Goal: Task Accomplishment & Management: Use online tool/utility

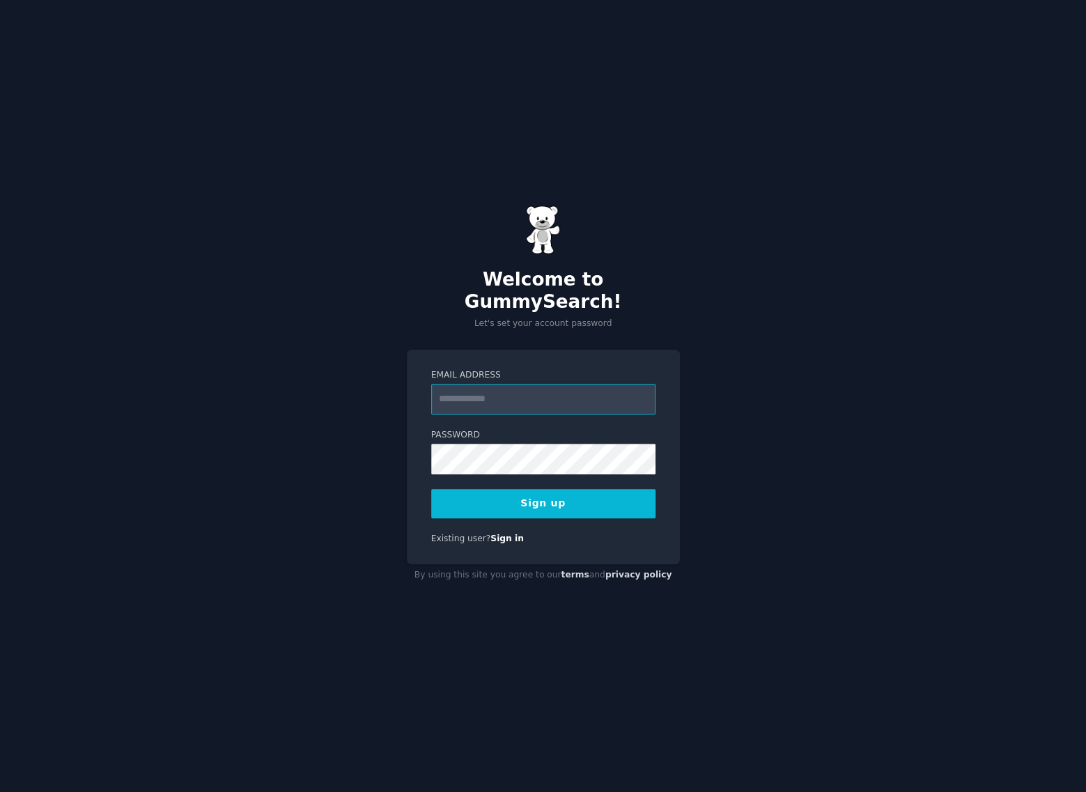
type input "**********"
click at [526, 494] on button "Sign up" at bounding box center [543, 503] width 224 height 29
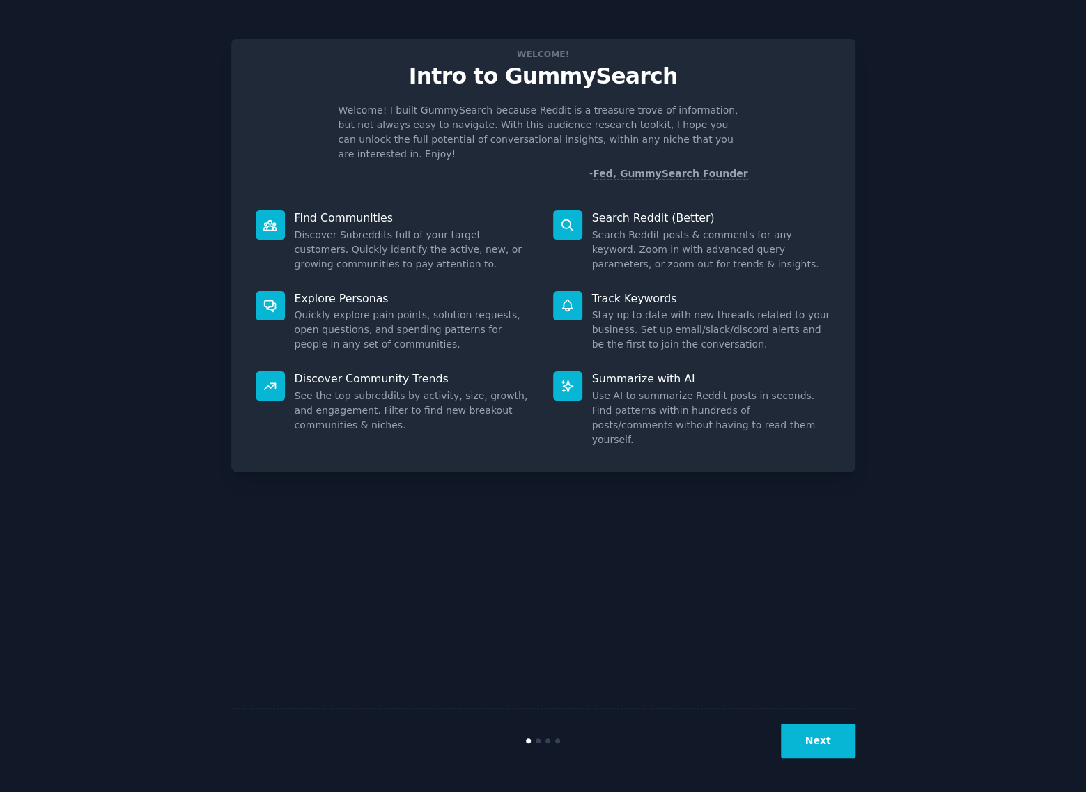
click at [804, 742] on button "Next" at bounding box center [818, 740] width 75 height 34
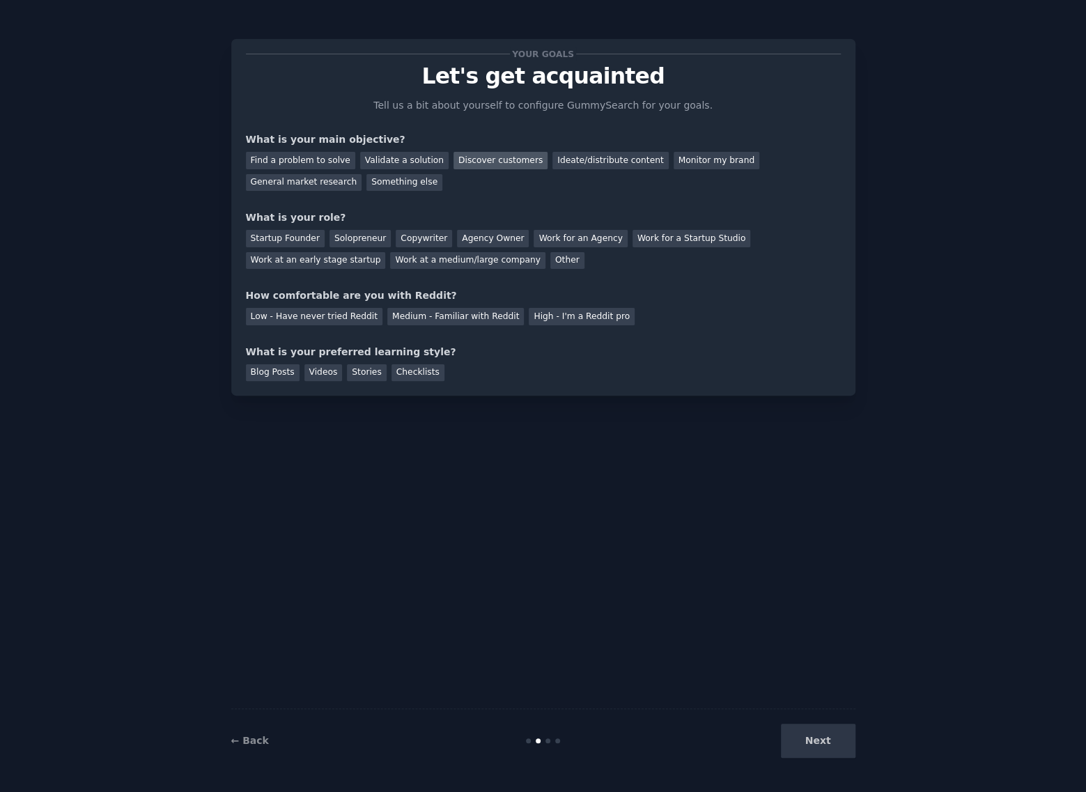
click at [510, 159] on div "Discover customers" at bounding box center [500, 160] width 94 height 17
click at [489, 160] on div "Discover customers" at bounding box center [500, 160] width 94 height 17
click at [377, 182] on div "Find a problem to solve Validate a solution Discover customers Ideate/distribut…" at bounding box center [543, 169] width 595 height 44
click at [362, 174] on div "General market research" at bounding box center [304, 182] width 116 height 17
click at [390, 253] on div "Work at a medium/large company" at bounding box center [467, 260] width 155 height 17
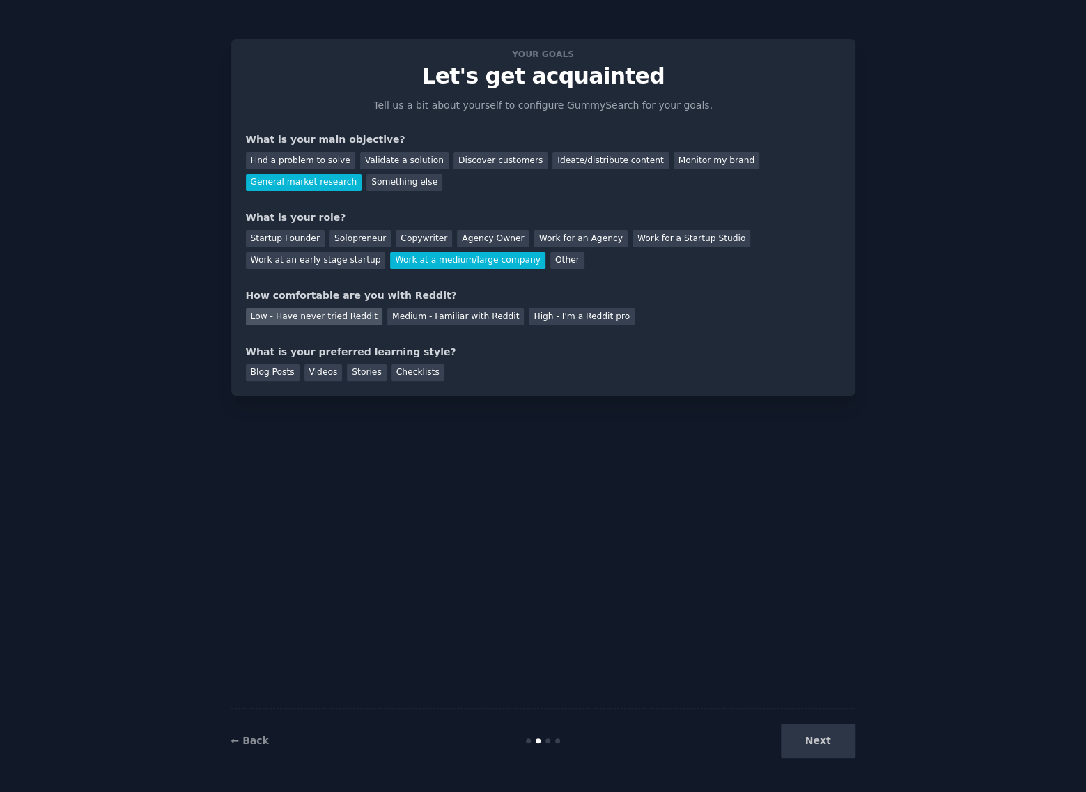
click at [363, 318] on div "Low - Have never tried Reddit" at bounding box center [314, 316] width 136 height 17
click at [429, 370] on div "Blog Posts Videos Stories Checklists" at bounding box center [543, 370] width 595 height 22
click at [394, 369] on div "Checklists" at bounding box center [417, 372] width 53 height 17
click at [823, 739] on button "Next" at bounding box center [818, 740] width 75 height 34
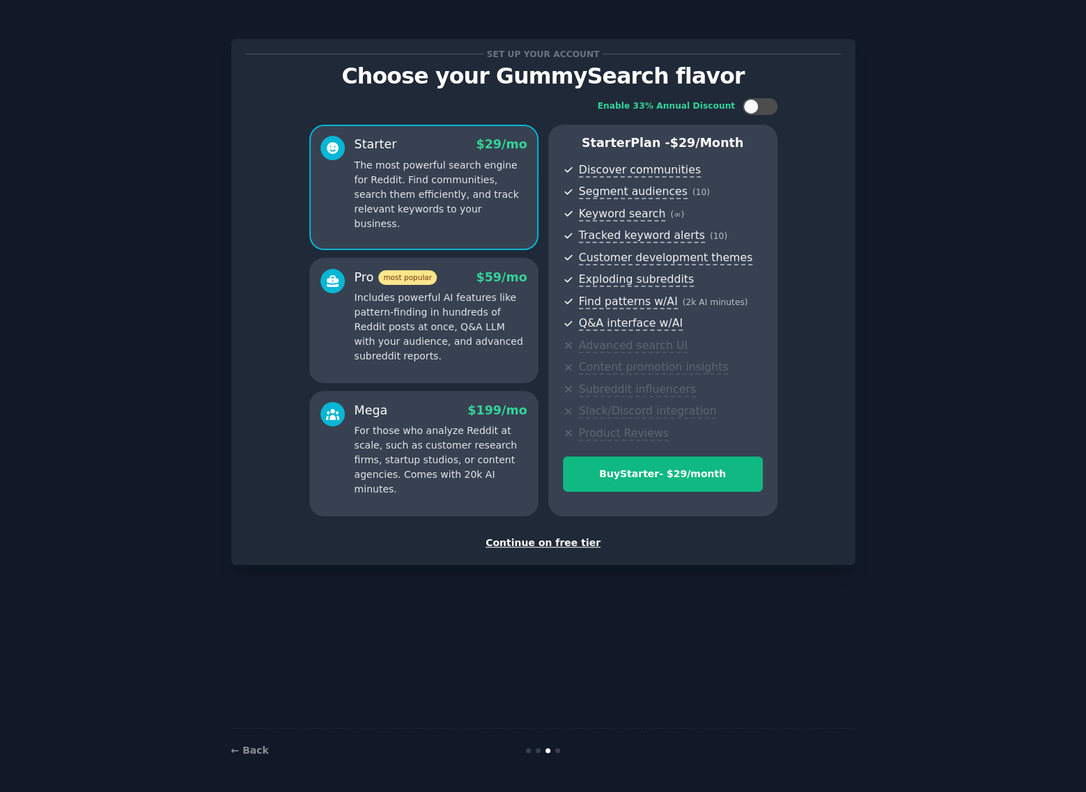
click at [577, 548] on div "Continue on free tier" at bounding box center [543, 542] width 595 height 15
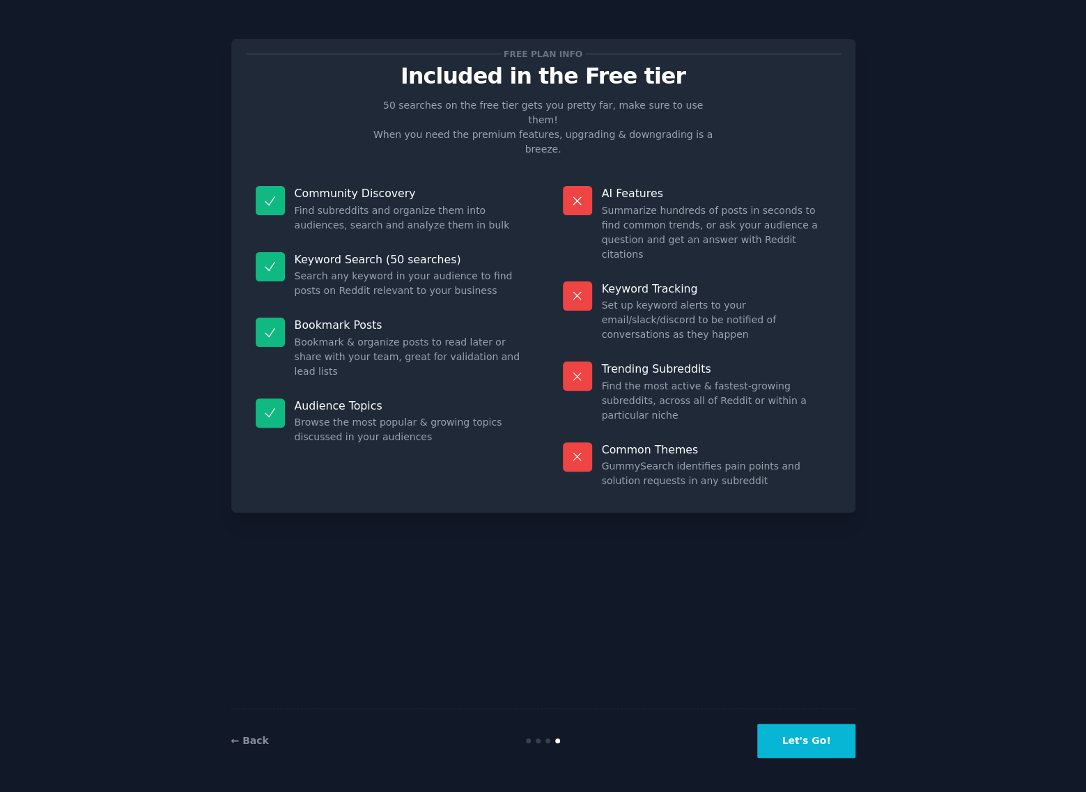
click at [804, 741] on button "Let's Go!" at bounding box center [805, 740] width 97 height 34
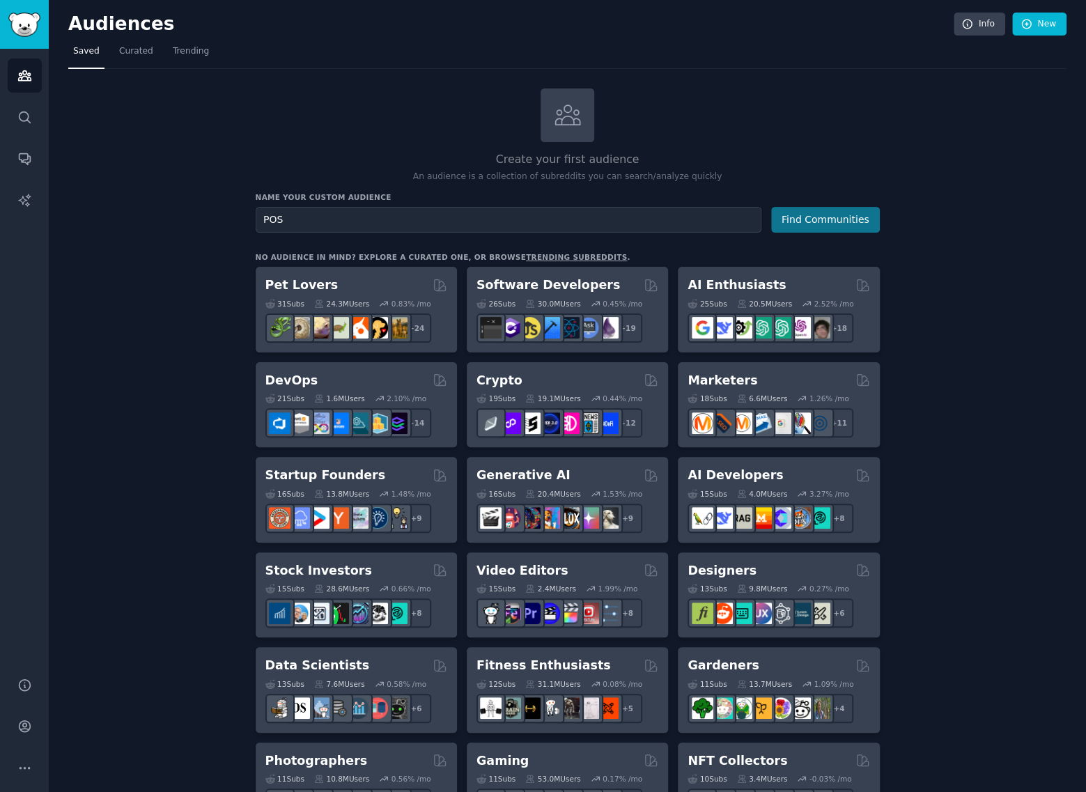
type input "POS"
click at [822, 208] on button "Find Communities" at bounding box center [825, 220] width 109 height 26
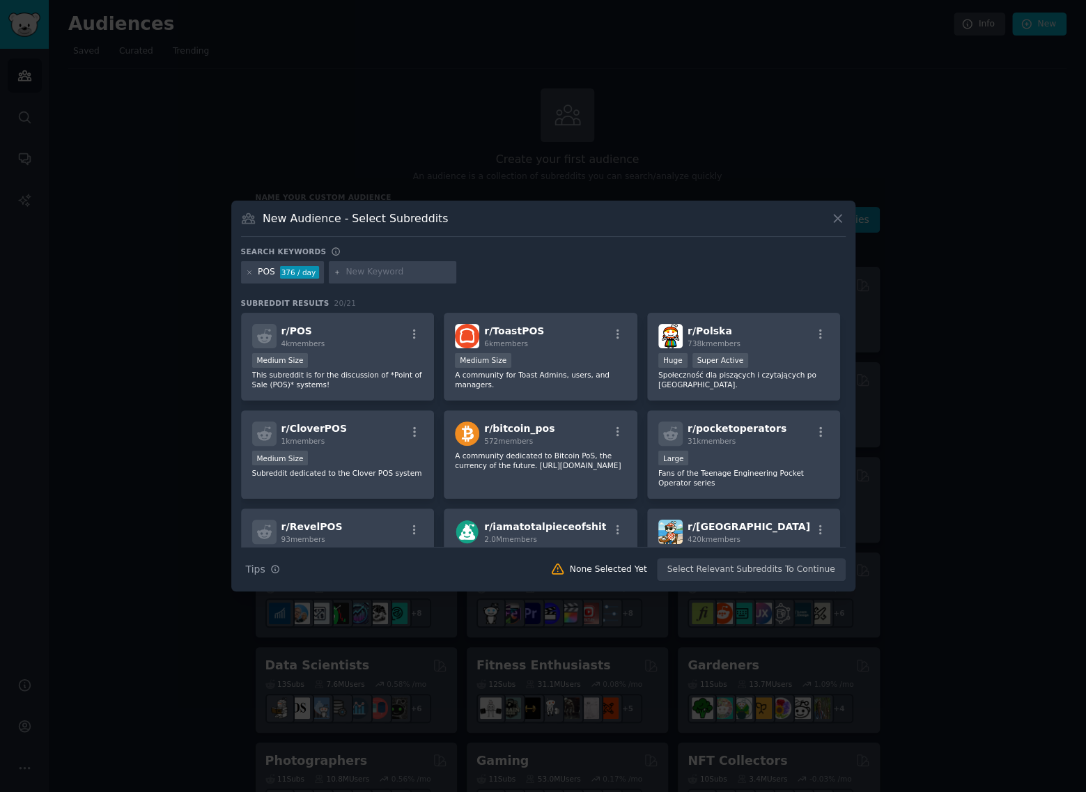
click at [1010, 393] on div at bounding box center [543, 396] width 1086 height 792
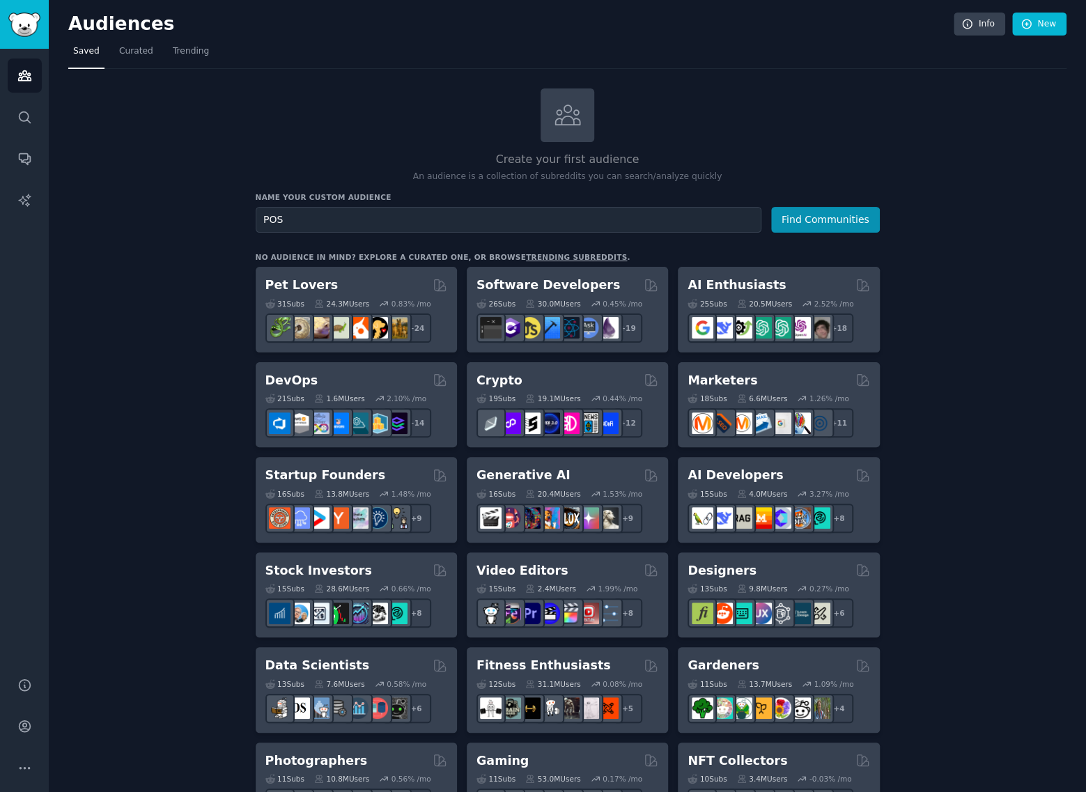
click at [375, 88] on div "Create your first audience An audience is a collection of subreddits you can se…" at bounding box center [568, 135] width 624 height 95
drag, startPoint x: 269, startPoint y: 0, endPoint x: 836, endPoint y: 54, distance: 569.4
click at [836, 54] on nav "Saved Curated Trending" at bounding box center [567, 54] width 998 height 29
